Goal: Task Accomplishment & Management: Use online tool/utility

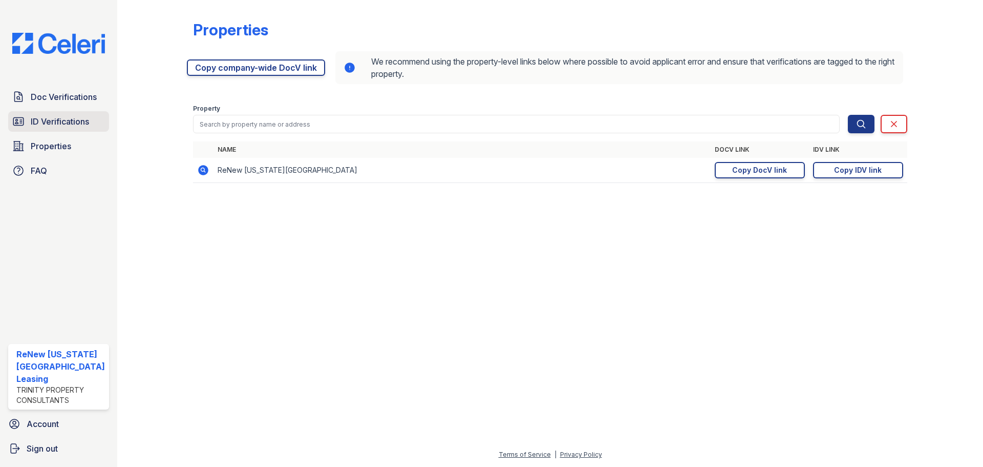
click at [76, 127] on span "ID Verifications" at bounding box center [60, 121] width 58 height 12
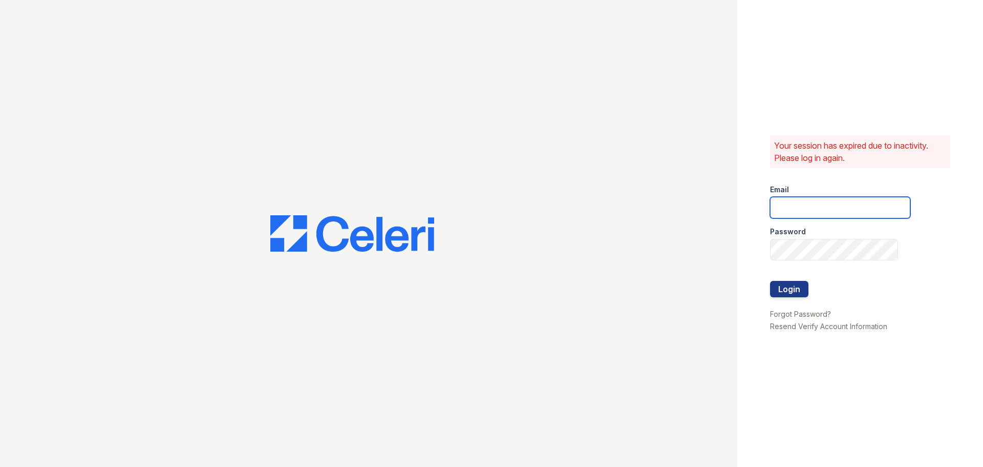
drag, startPoint x: 843, startPoint y: 201, endPoint x: 842, endPoint y: 216, distance: 14.9
click at [843, 201] on input "email" at bounding box center [840, 208] width 140 height 22
type input "[EMAIL_ADDRESS][DOMAIN_NAME]"
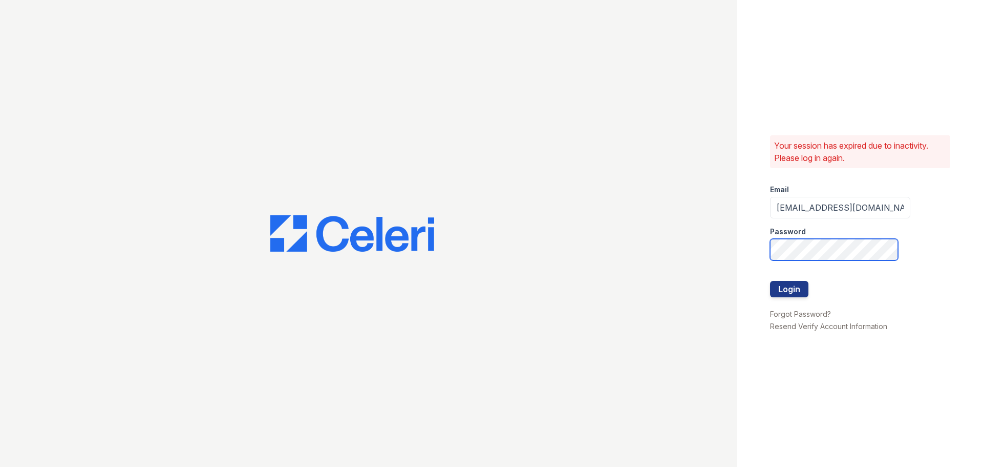
click at [770, 281] on button "Login" at bounding box center [789, 289] width 38 height 16
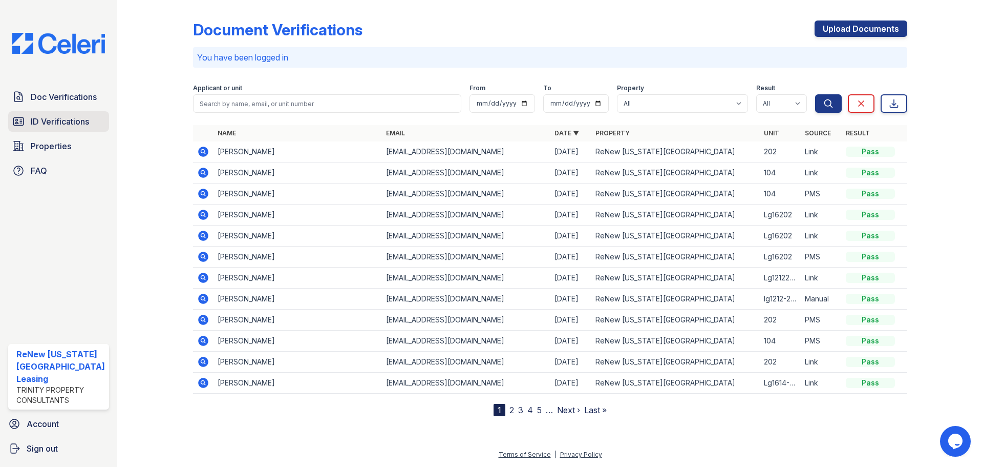
click at [70, 122] on span "ID Verifications" at bounding box center [60, 121] width 58 height 12
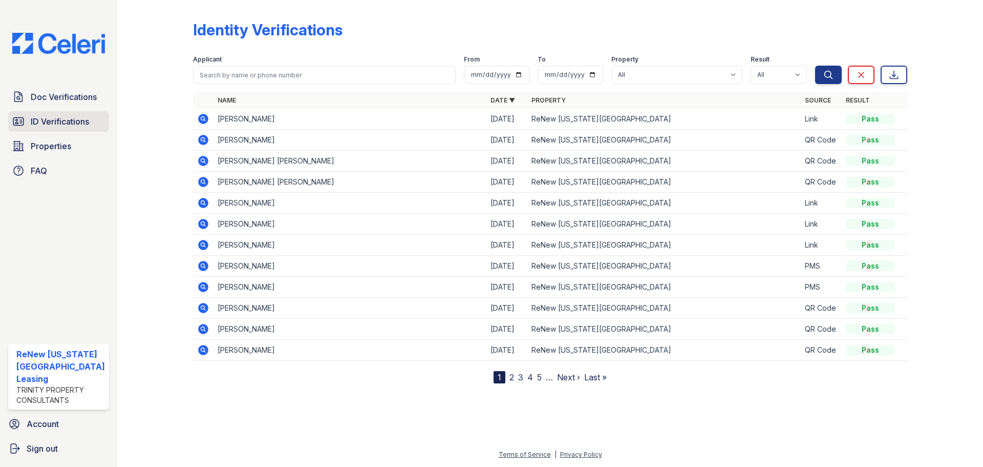
click at [75, 121] on span "ID Verifications" at bounding box center [60, 121] width 58 height 12
click at [95, 115] on link "ID Verifications" at bounding box center [58, 121] width 101 height 20
click at [80, 118] on span "ID Verifications" at bounding box center [60, 121] width 58 height 12
click at [104, 236] on div "Doc Verifications ID Verifications Properties FAQ ReNew Virginia Beach Leasing …" at bounding box center [58, 233] width 117 height 467
